Goal: Information Seeking & Learning: Learn about a topic

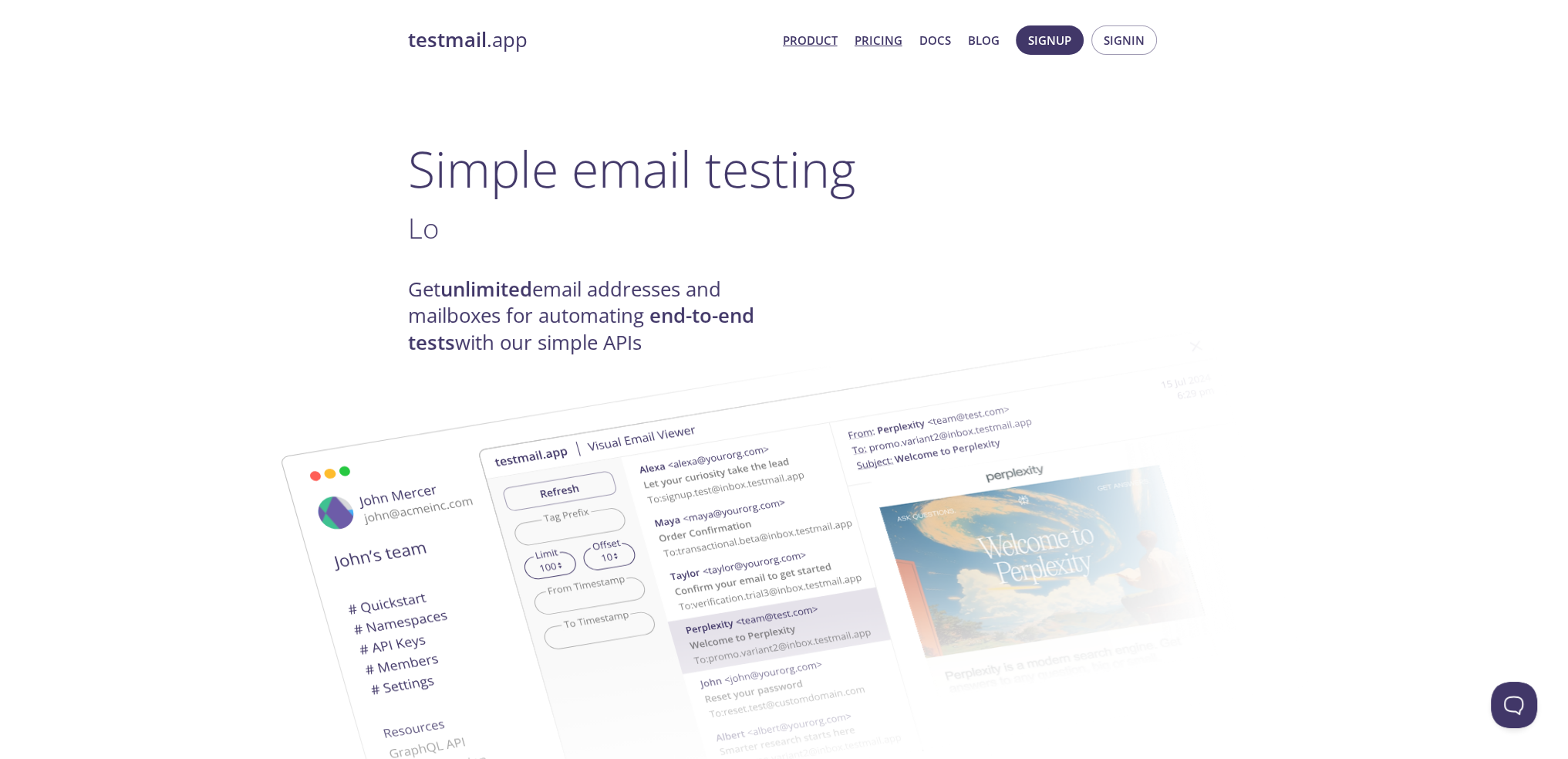
click at [883, 40] on link "Pricing" at bounding box center [878, 40] width 48 height 20
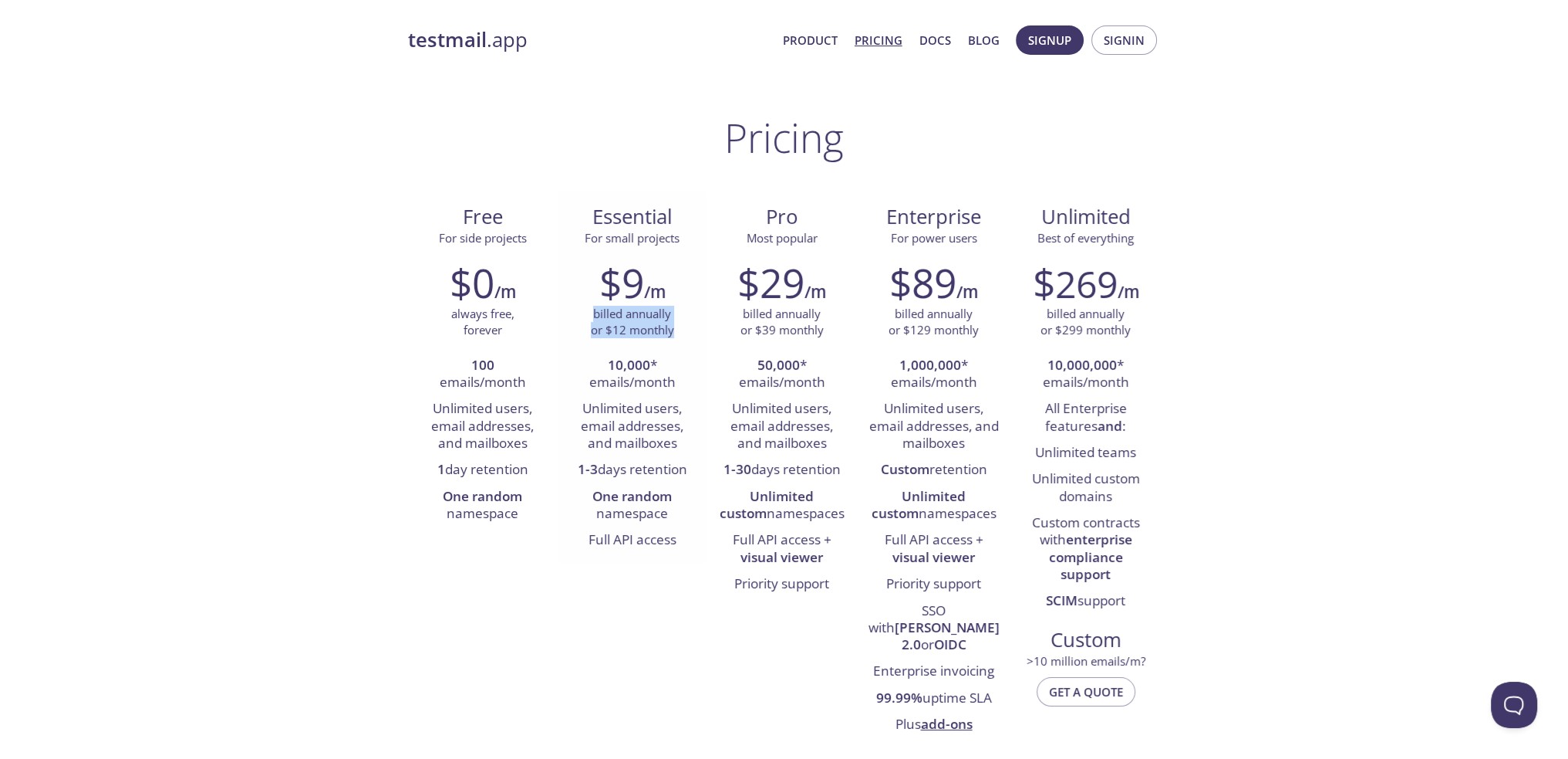
drag, startPoint x: 596, startPoint y: 315, endPoint x: 679, endPoint y: 331, distance: 84.5
click at [679, 331] on div "billed annually or $12 monthly" at bounding box center [632, 322] width 126 height 33
click at [672, 334] on p "billed annually or $12 monthly" at bounding box center [632, 322] width 84 height 33
click at [671, 334] on p "billed annually or $12 monthly" at bounding box center [632, 322] width 84 height 33
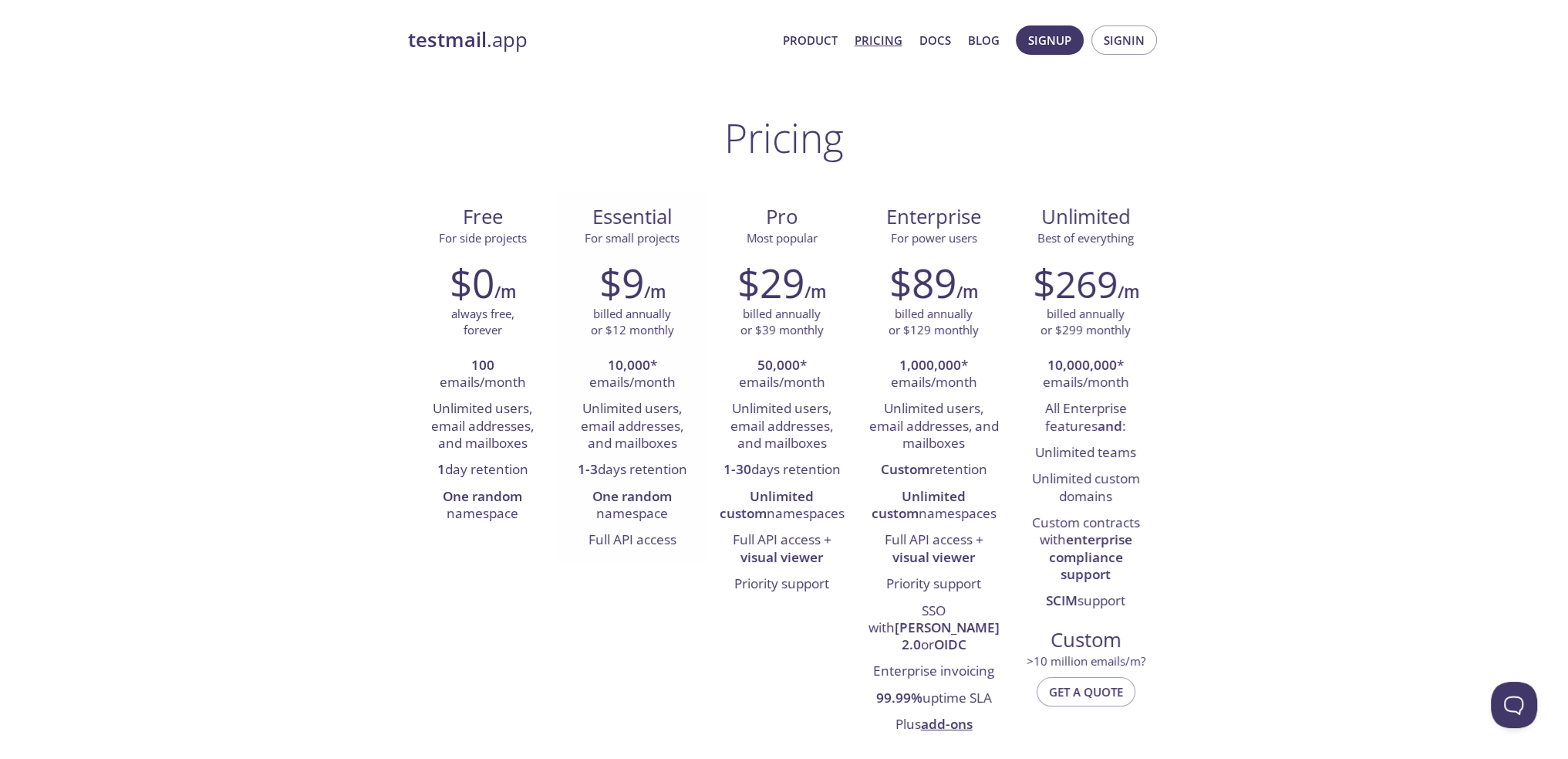
click at [618, 311] on p "billed annually or $12 monthly" at bounding box center [632, 322] width 84 height 33
click at [600, 332] on p "billed annually or $12 monthly" at bounding box center [632, 322] width 84 height 33
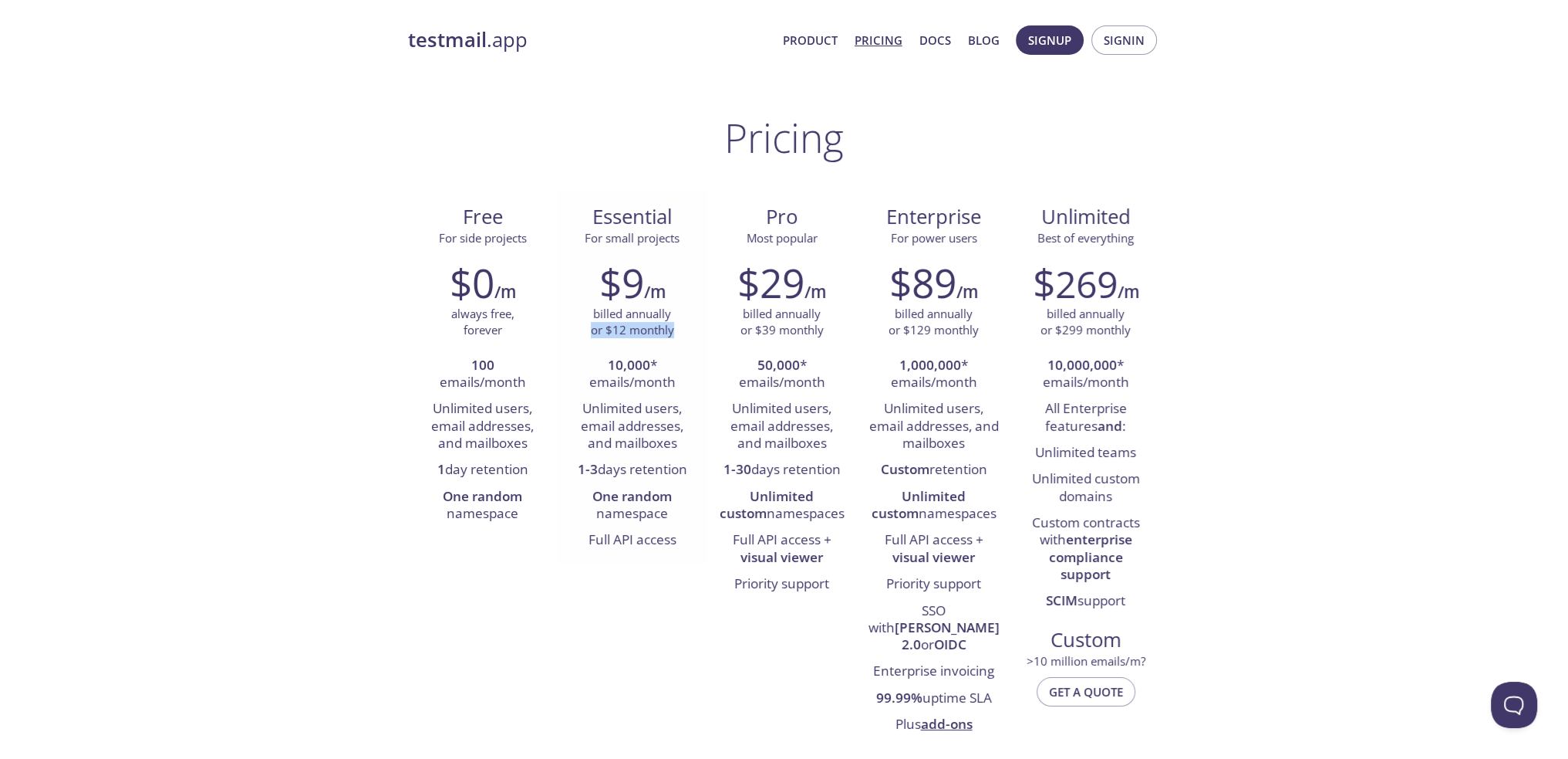
click at [600, 332] on p "billed annually or $12 monthly" at bounding box center [632, 322] width 84 height 33
click at [641, 308] on p "billed annually or $12 monthly" at bounding box center [632, 322] width 84 height 33
click at [605, 343] on div "$9 /m billed annually or $12 monthly 10,000 * emails/month Unlimited users, ema…" at bounding box center [632, 407] width 150 height 315
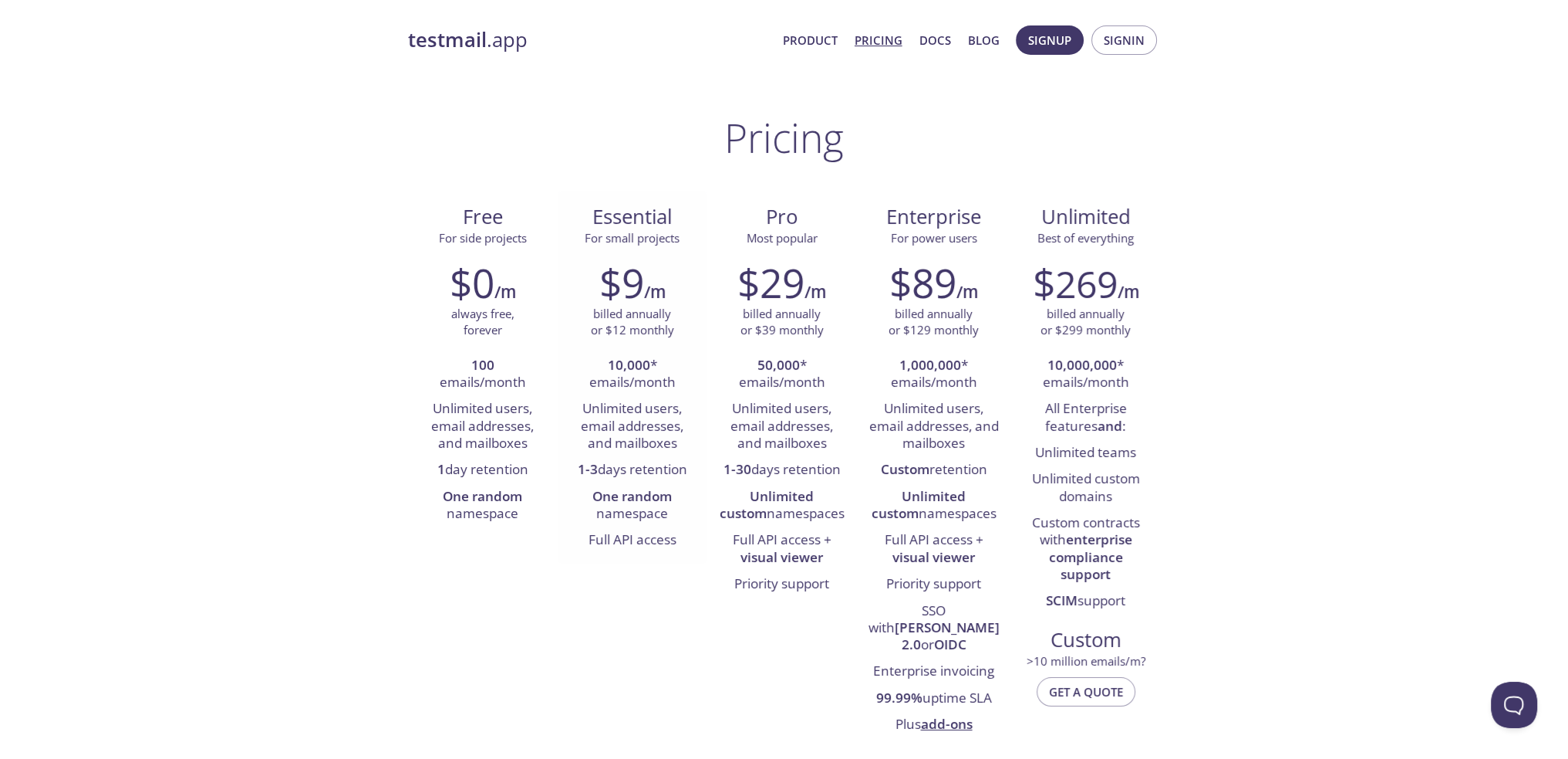
click at [627, 366] on strong "10,000" at bounding box center [629, 364] width 42 height 18
click at [627, 365] on strong "10,000" at bounding box center [629, 364] width 42 height 18
click at [621, 387] on li "10,000 * emails/month" at bounding box center [632, 375] width 126 height 44
click at [620, 387] on li "10,000 * emails/month" at bounding box center [632, 375] width 126 height 44
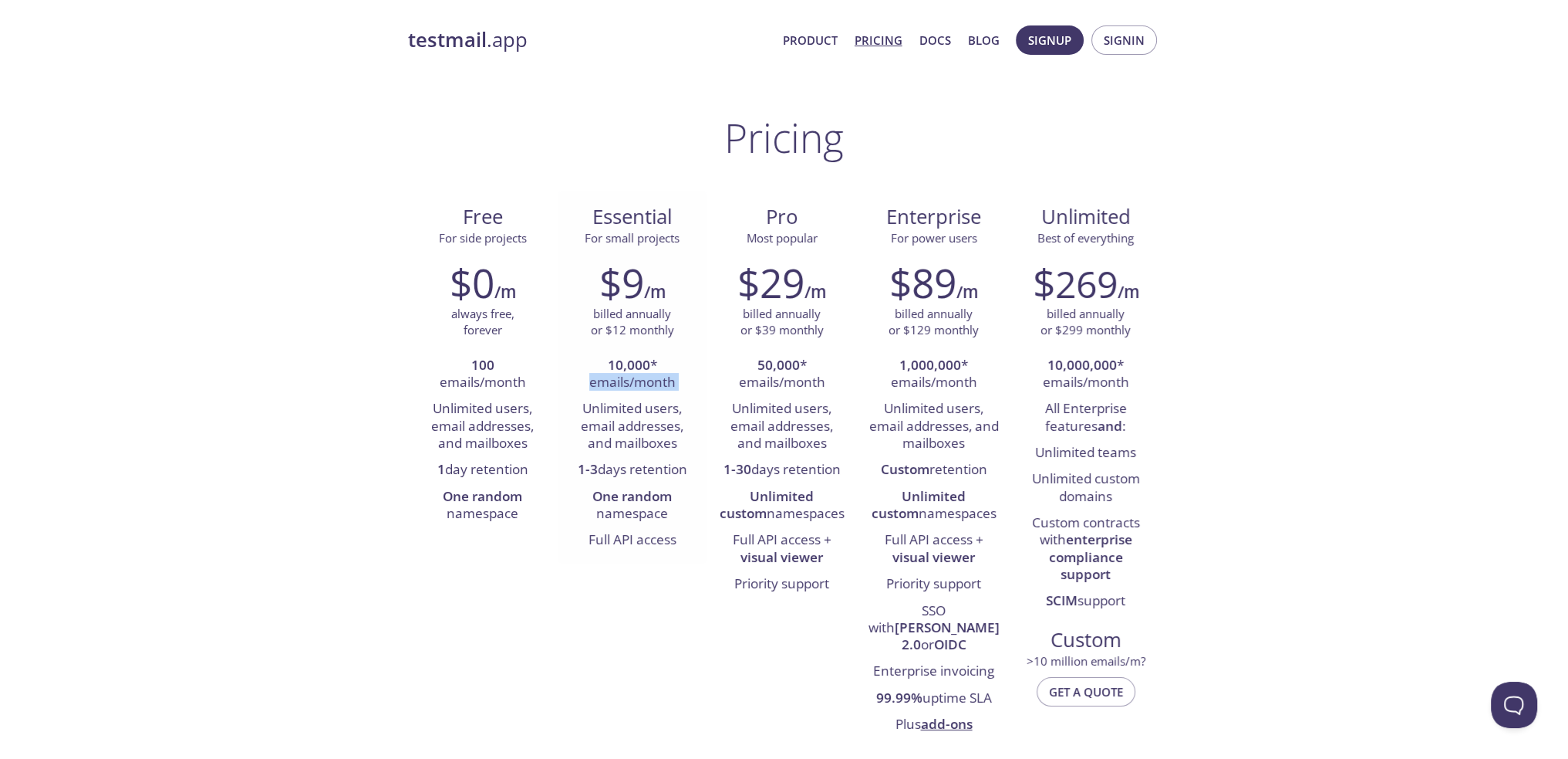
click at [620, 387] on li "10,000 * emails/month" at bounding box center [632, 375] width 126 height 44
click at [631, 407] on li "Unlimited users, email addresses, and mailboxes" at bounding box center [632, 426] width 126 height 61
click at [630, 407] on li "Unlimited users, email addresses, and mailboxes" at bounding box center [632, 426] width 126 height 61
click at [623, 427] on li "Unlimited users, email addresses, and mailboxes" at bounding box center [632, 426] width 126 height 61
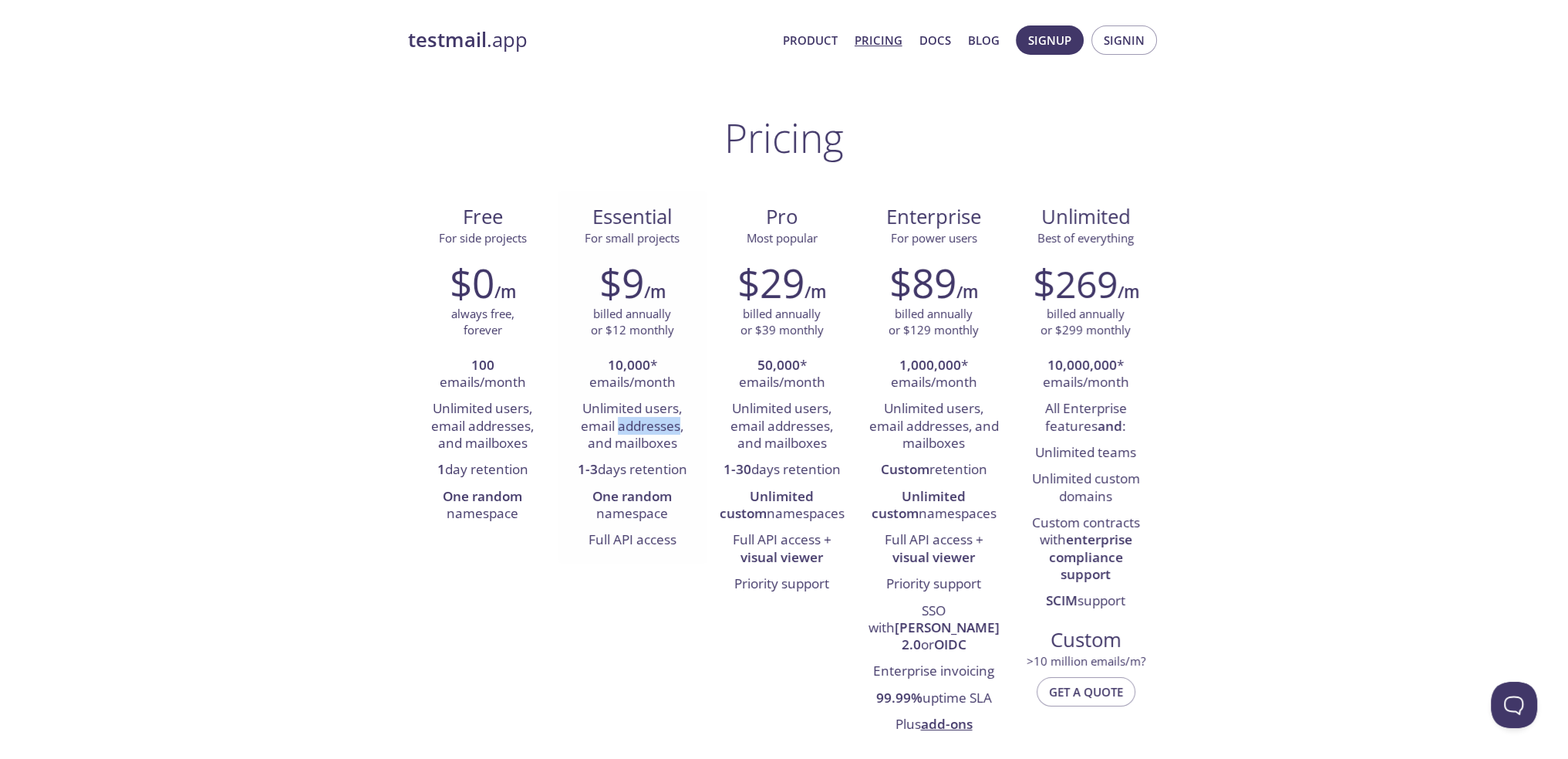
click at [623, 427] on li "Unlimited users, email addresses, and mailboxes" at bounding box center [632, 426] width 126 height 61
click at [630, 455] on li "Unlimited users, email addresses, and mailboxes" at bounding box center [632, 426] width 126 height 61
click at [628, 454] on li "Unlimited users, email addresses, and mailboxes" at bounding box center [632, 426] width 126 height 61
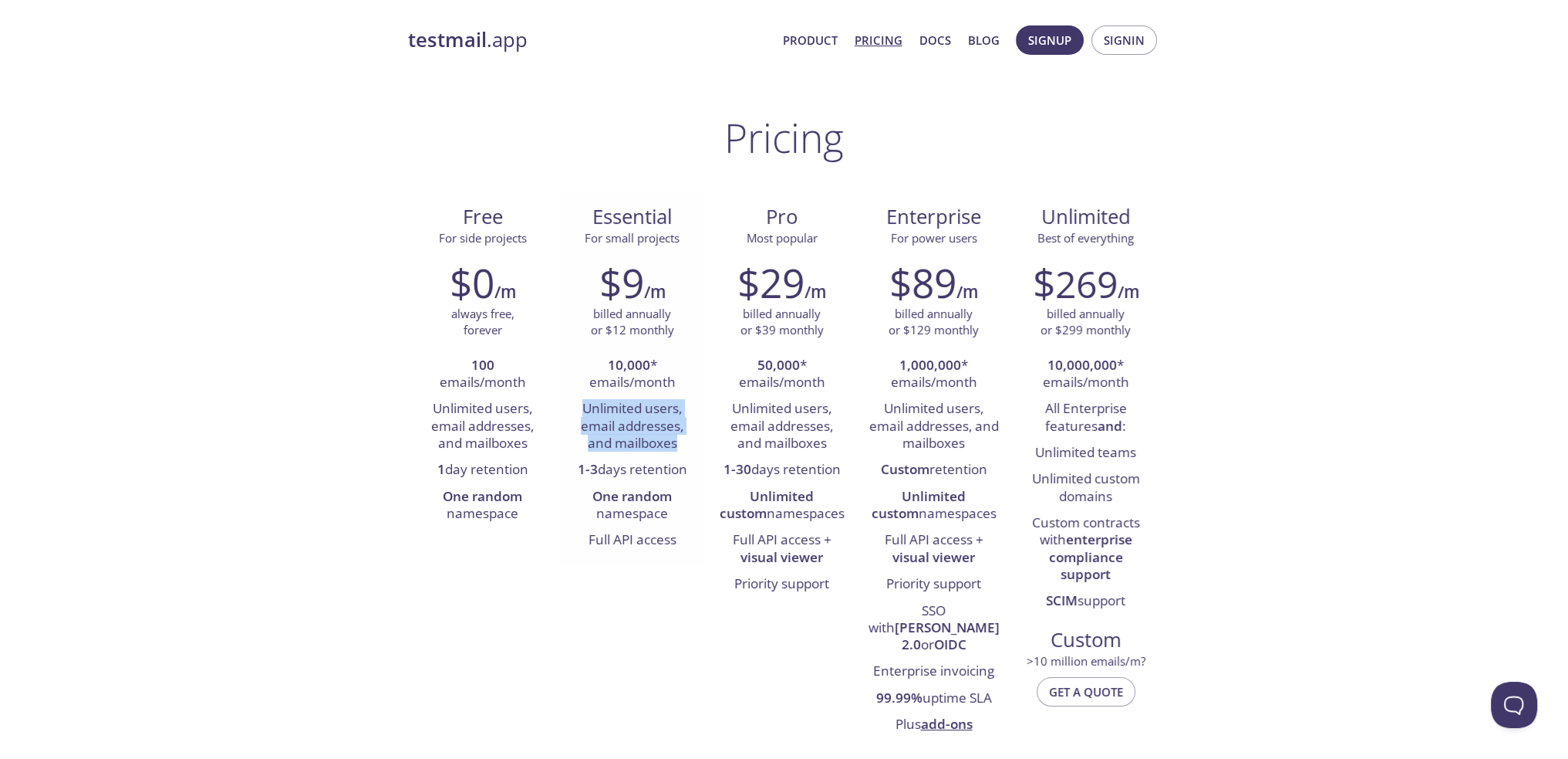
click at [642, 428] on li "Unlimited users, email addresses, and mailboxes" at bounding box center [632, 426] width 126 height 61
click at [642, 426] on li "Unlimited users, email addresses, and mailboxes" at bounding box center [632, 426] width 126 height 61
click at [651, 408] on li "Unlimited users, email addresses, and mailboxes" at bounding box center [632, 426] width 126 height 61
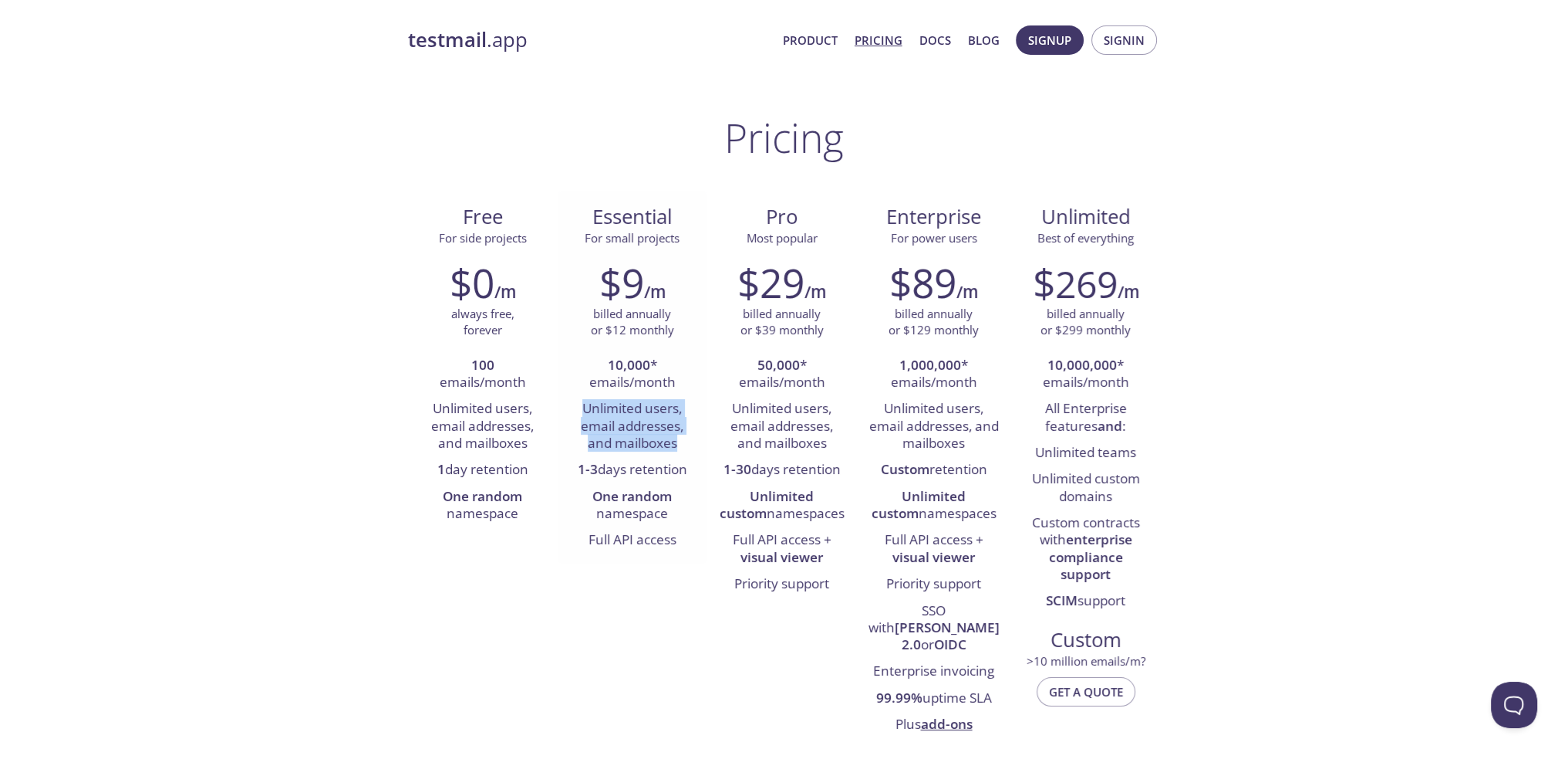
click at [651, 408] on li "Unlimited users, email addresses, and mailboxes" at bounding box center [632, 426] width 126 height 61
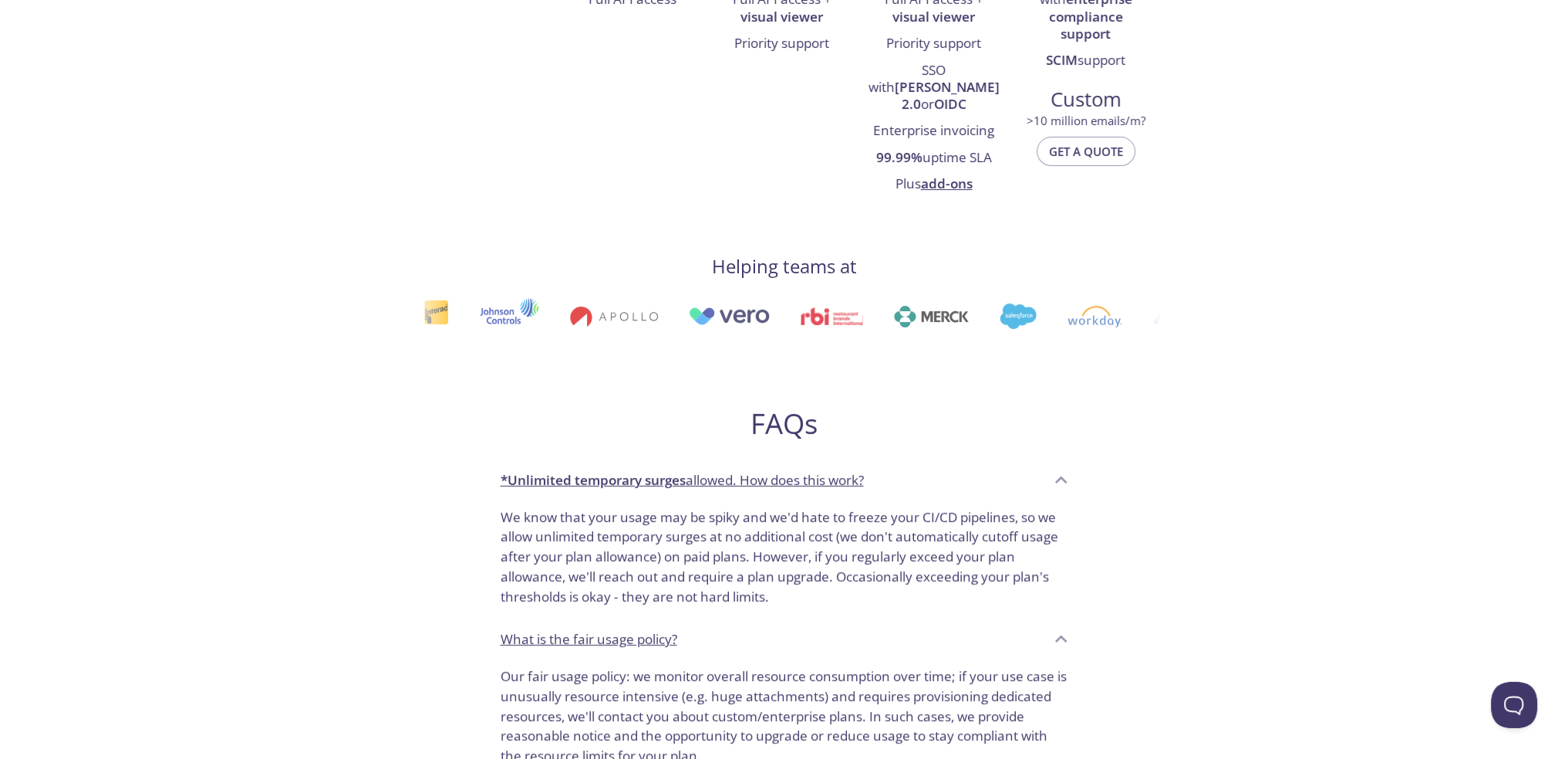
scroll to position [695, 0]
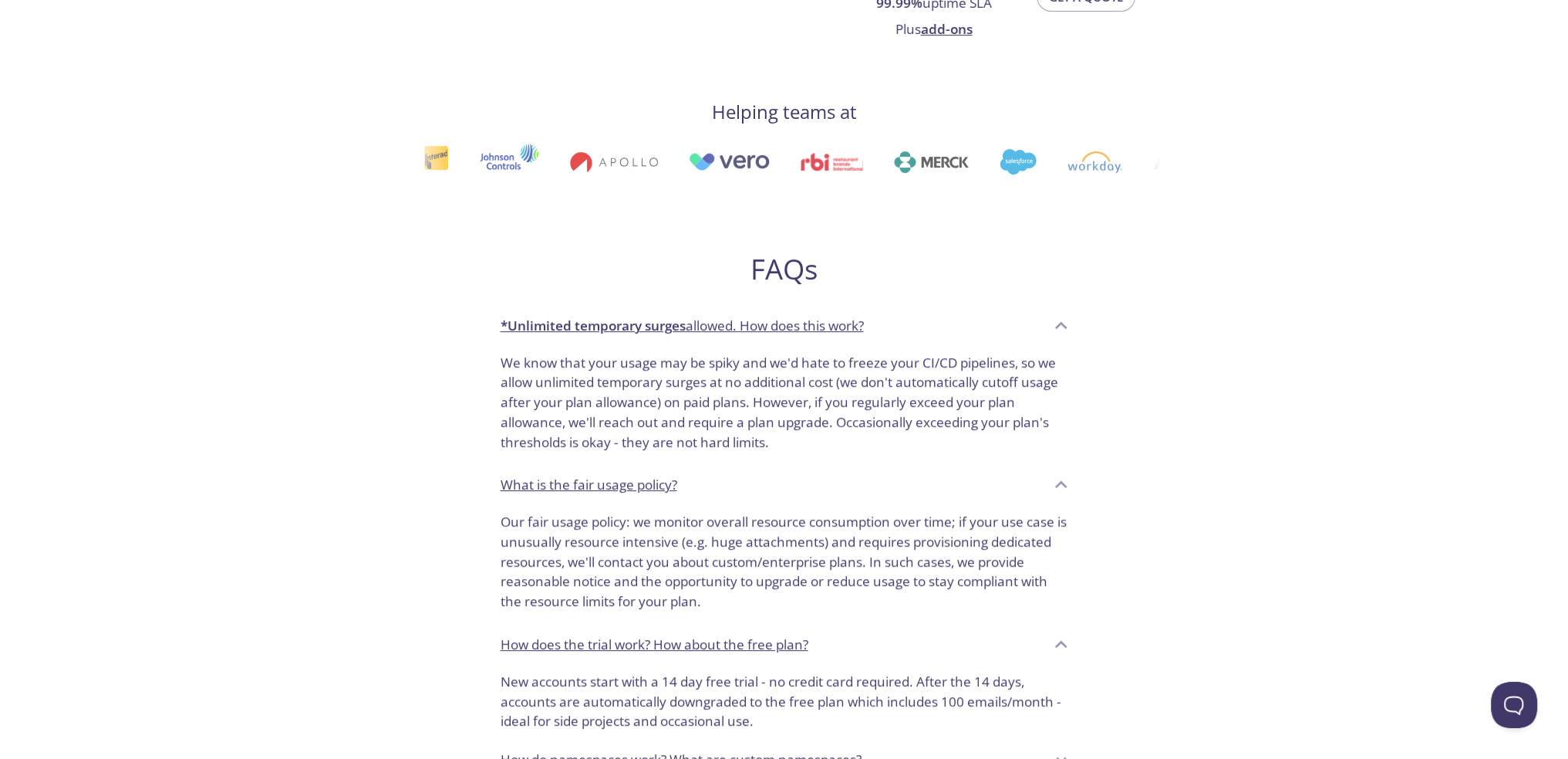
click at [590, 353] on p "We know that your usage may be spiky and we'd hate to freeze your CI/CD pipelin…" at bounding box center [784, 403] width 568 height 100
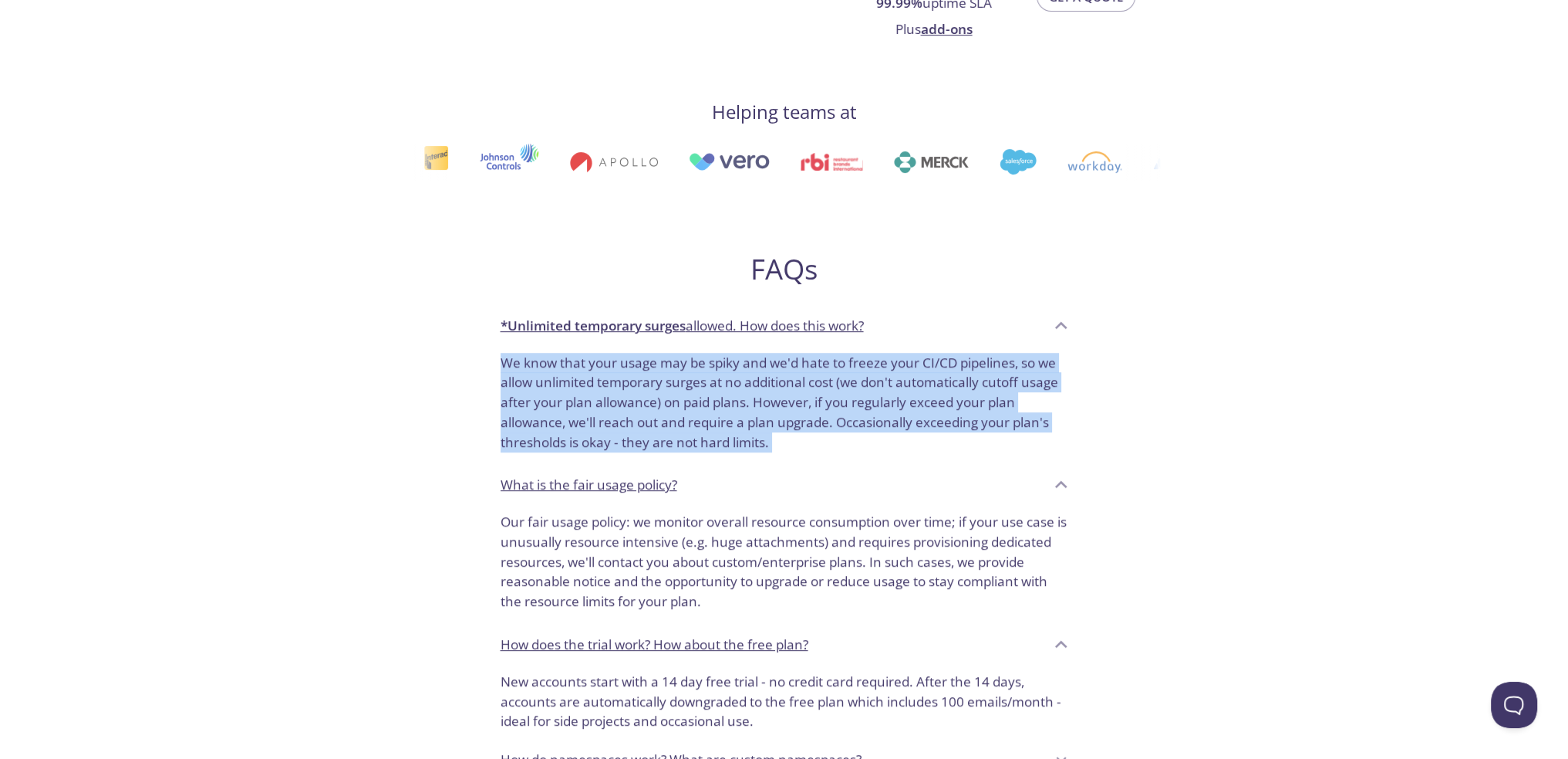
click at [590, 353] on p "We know that your usage may be spiky and we'd hate to freeze your CI/CD pipelin…" at bounding box center [784, 403] width 568 height 100
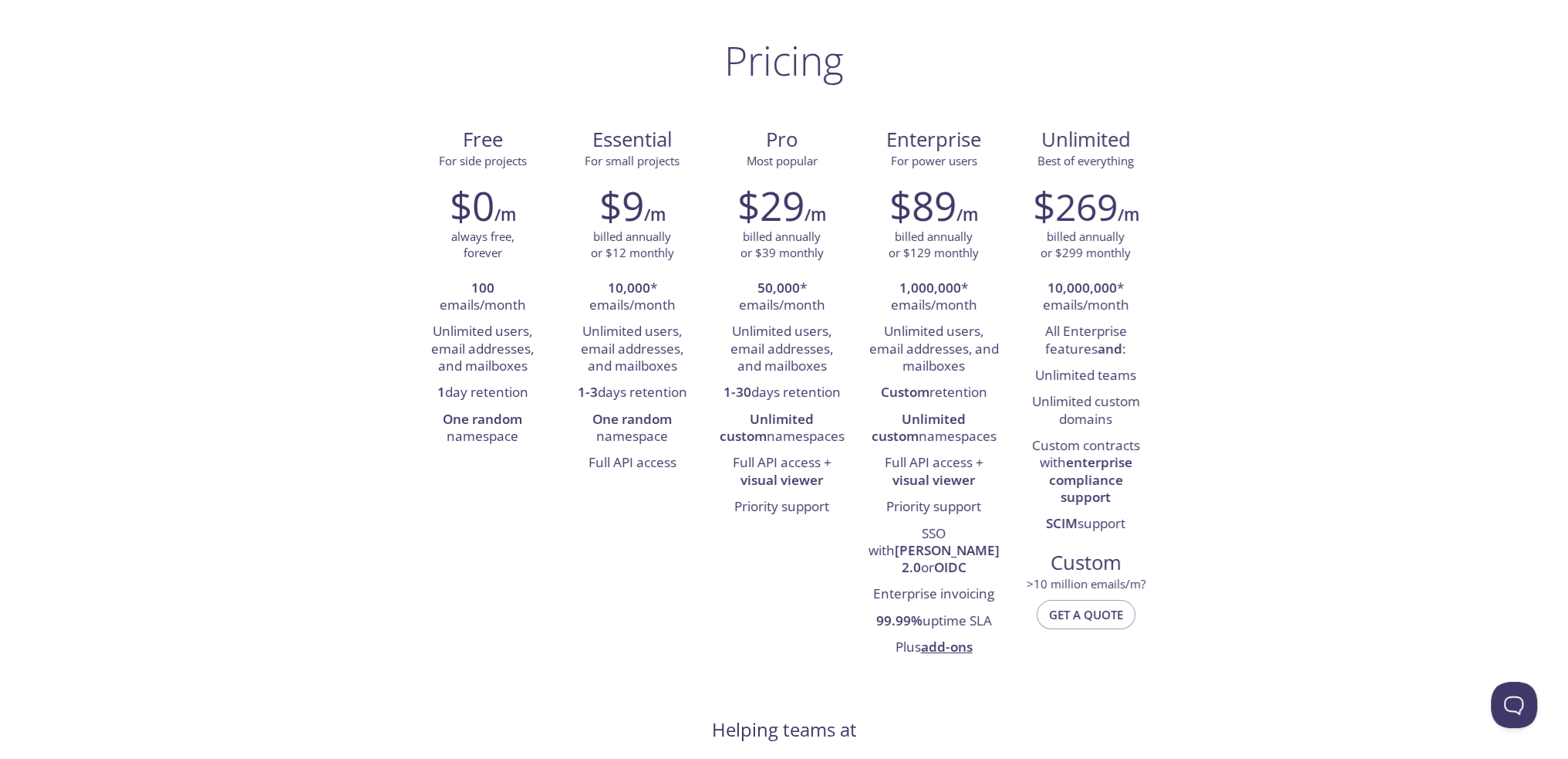
scroll to position [0, 0]
